Goal: Communication & Community: Answer question/provide support

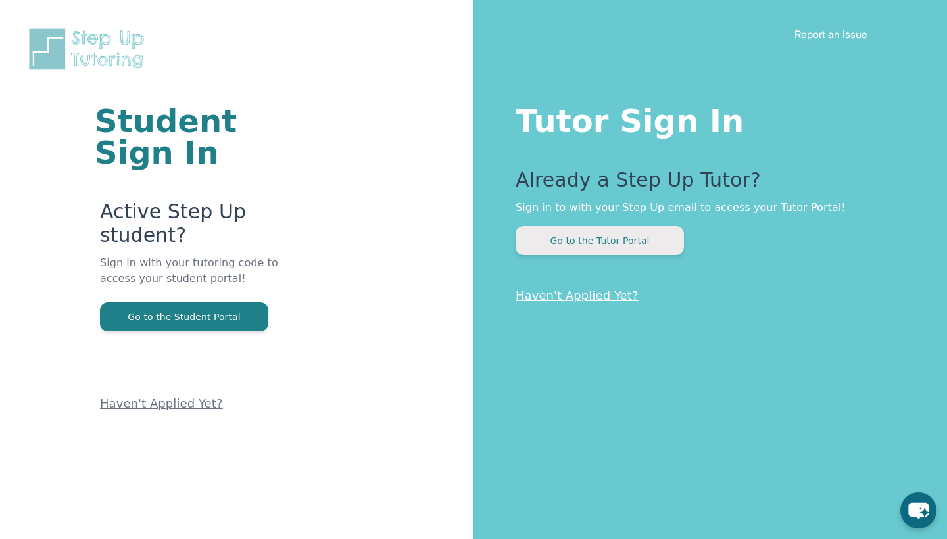
click at [603, 238] on button "Go to the Tutor Portal" at bounding box center [600, 240] width 168 height 29
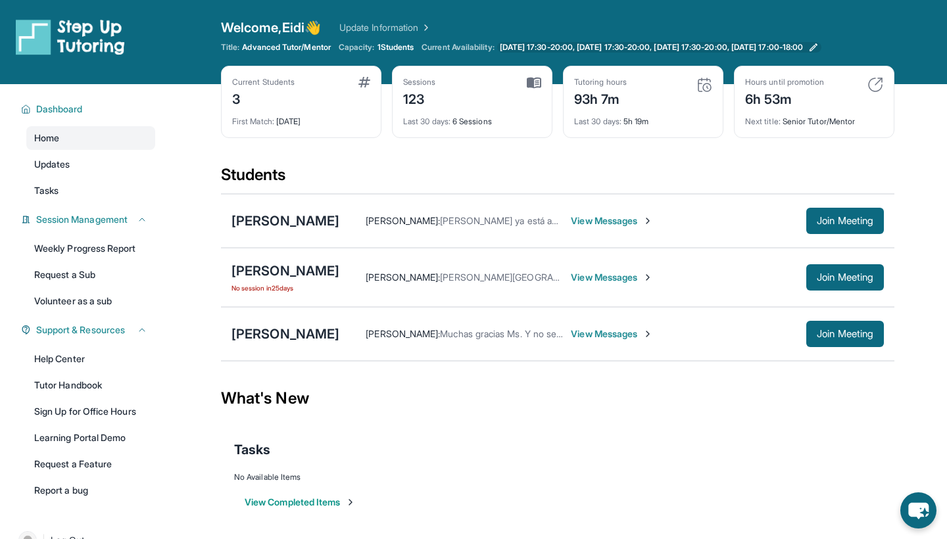
click at [555, 47] on span "[DATE] 17:30-20:00, [DATE] 17:30-20:00, [DATE] 17:30-20:00, [DATE] 17:00-18:00" at bounding box center [651, 47] width 303 height 11
click at [877, 80] on img at bounding box center [876, 85] width 16 height 16
click at [653, 278] on span "View Messages" at bounding box center [612, 277] width 82 height 13
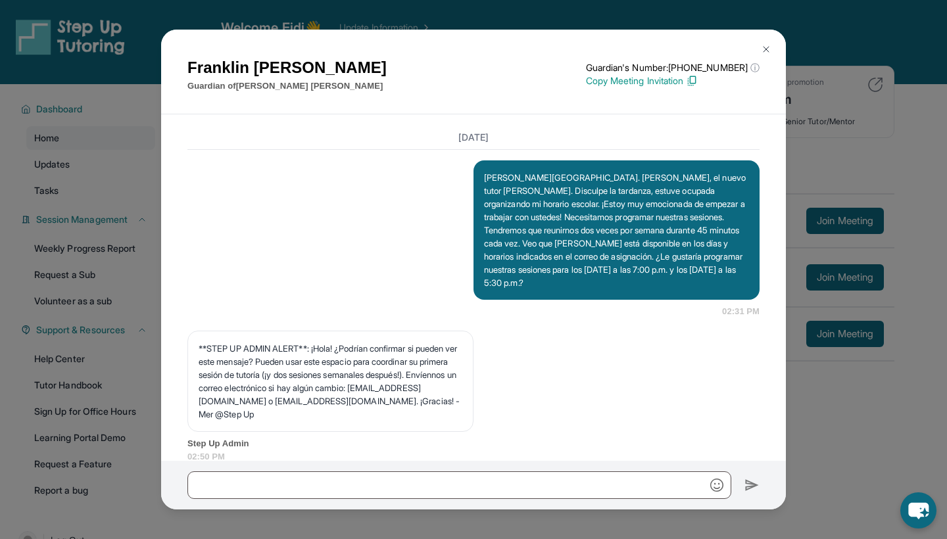
scroll to position [1054, 0]
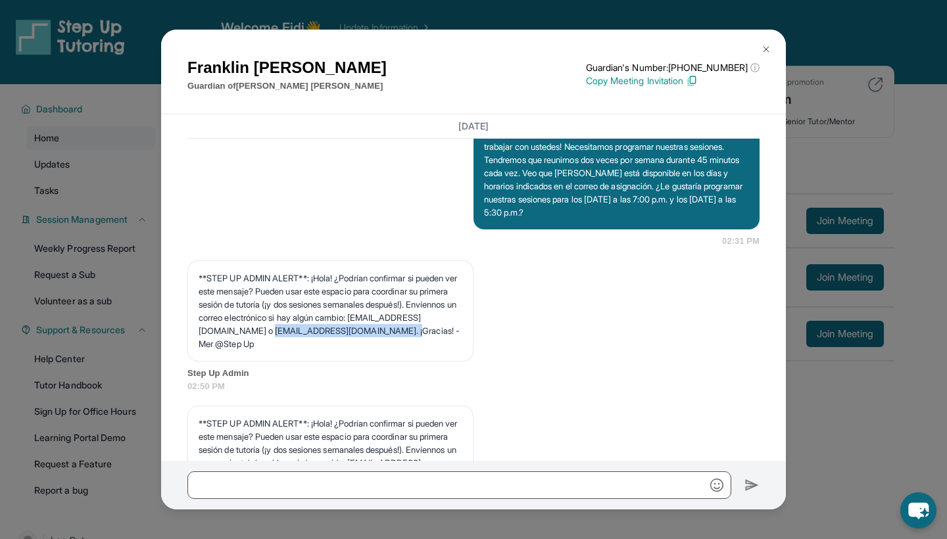
drag, startPoint x: 333, startPoint y: 366, endPoint x: 193, endPoint y: 368, distance: 140.1
click at [193, 362] on div "**STEP UP ADMIN ALERT**: ¡Hola! ¿Podrían confirmar si pueden ver este mensaje? …" at bounding box center [330, 310] width 286 height 101
copy p "[EMAIL_ADDRESS][DOMAIN_NAME]"
click at [763, 44] on img at bounding box center [766, 49] width 11 height 11
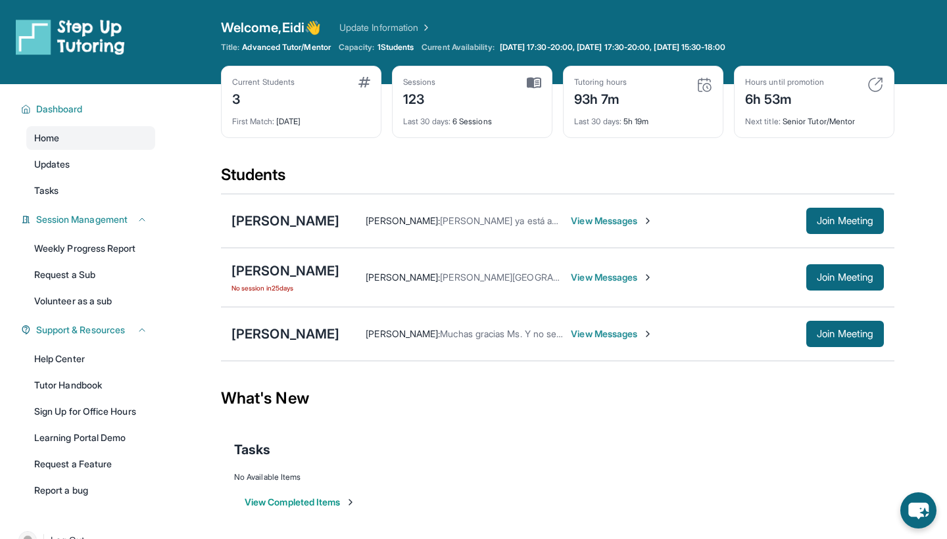
click at [653, 278] on span "View Messages" at bounding box center [612, 277] width 82 height 13
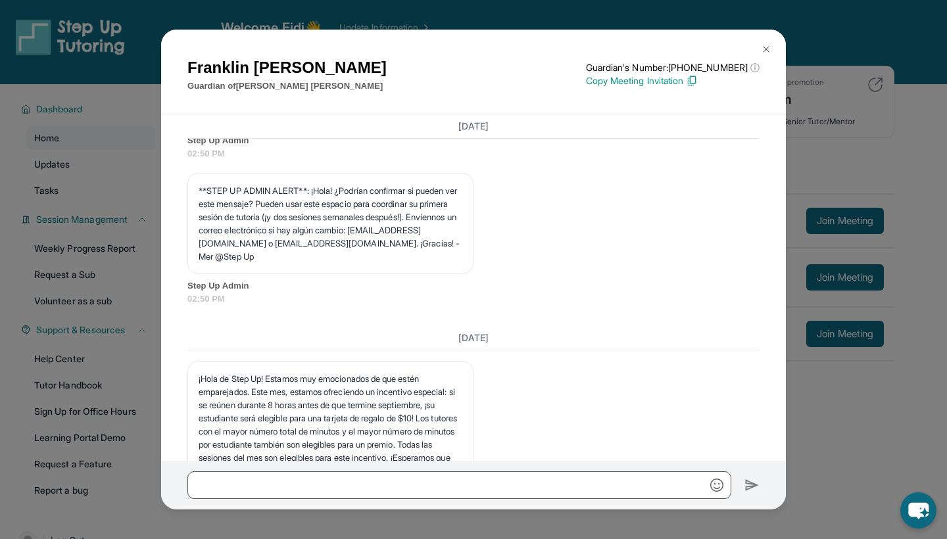
scroll to position [1277, 0]
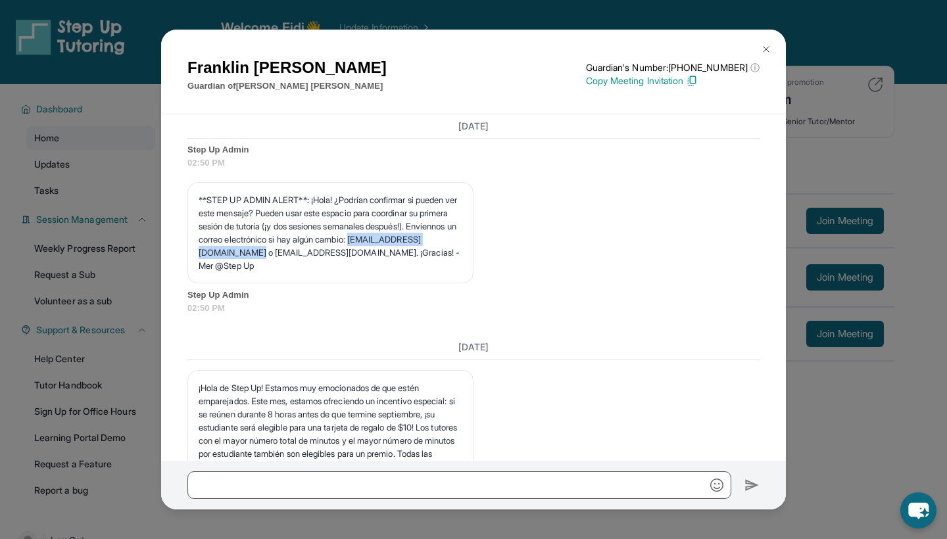
drag, startPoint x: 260, startPoint y: 272, endPoint x: 380, endPoint y: 266, distance: 120.5
click at [380, 266] on p "**STEP UP ADMIN ALERT**: ¡Hola! ¿Podrían confirmar si pueden ver este mensaje? …" at bounding box center [331, 232] width 264 height 79
click at [358, 272] on p "**STEP UP ADMIN ALERT**: ¡Hola! ¿Podrían confirmar si pueden ver este mensaje? …" at bounding box center [331, 232] width 264 height 79
drag, startPoint x: 332, startPoint y: 288, endPoint x: 178, endPoint y: 290, distance: 153.9
click at [178, 290] on div "[DATE] <p>**Nuevo Chat de Tutoría de Step Up**: ¡[PERSON_NAME]! Este es el inic…" at bounding box center [473, 287] width 625 height 347
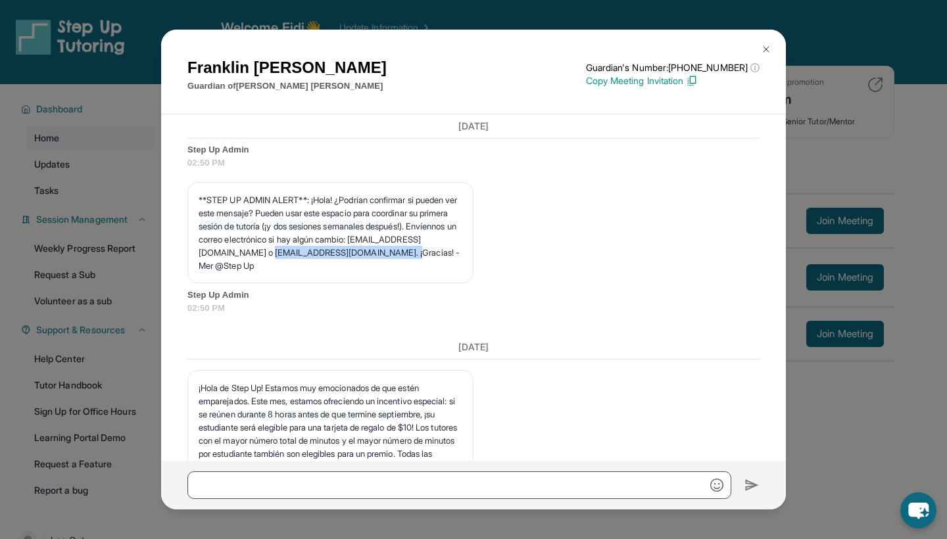
copy p "[EMAIL_ADDRESS][DOMAIN_NAME]"
click at [771, 47] on img at bounding box center [766, 49] width 11 height 11
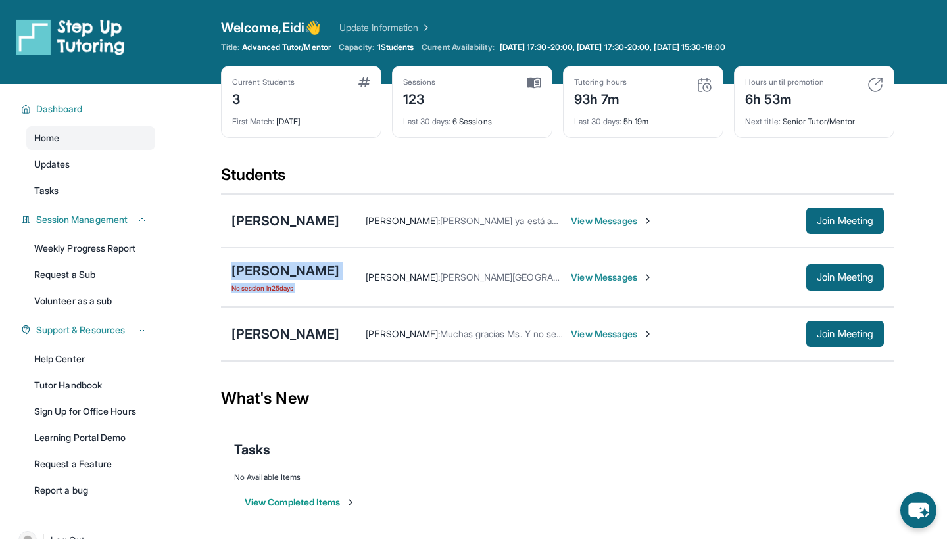
drag, startPoint x: 422, startPoint y: 270, endPoint x: 230, endPoint y: 268, distance: 191.4
click at [230, 268] on div "[PERSON_NAME] No session [DATE] [PERSON_NAME] : [PERSON_NAME], [PERSON_NAME]. […" at bounding box center [558, 277] width 674 height 59
copy div "[PERSON_NAME] No session [DATE]"
click at [581, 195] on div "[PERSON_NAME] [PERSON_NAME] : [PERSON_NAME] ya está adentro esperándola View Me…" at bounding box center [558, 221] width 674 height 54
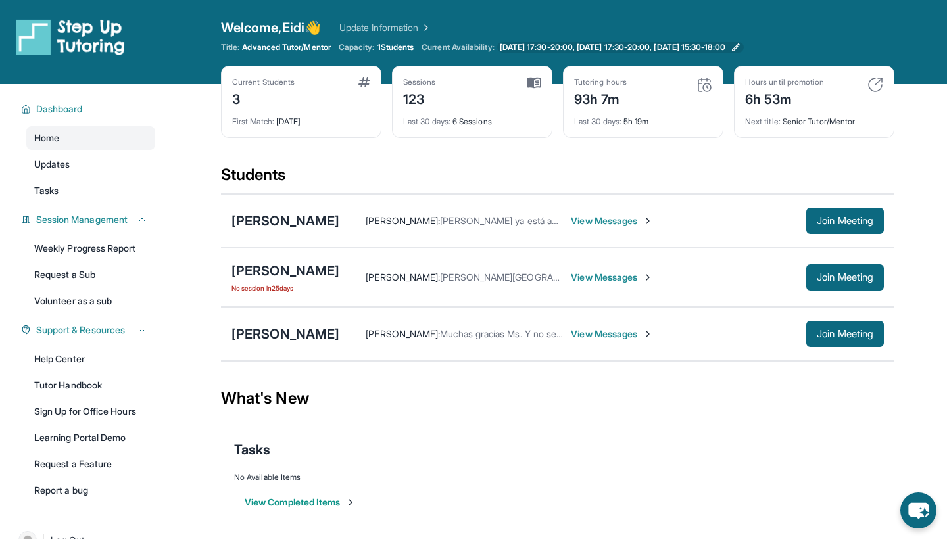
click at [716, 45] on span "[DATE] 17:30-20:00, [DATE] 17:30-20:00, [DATE] 15:30-18:00" at bounding box center [613, 47] width 226 height 11
click at [671, 160] on div "Current Students 3 First Match : [DATE] Sessions 123 Last 30 days : 6 Sessions …" at bounding box center [558, 115] width 674 height 99
click at [117, 248] on link "Weekly Progress Report" at bounding box center [90, 249] width 129 height 24
